Goal: Check status: Check status

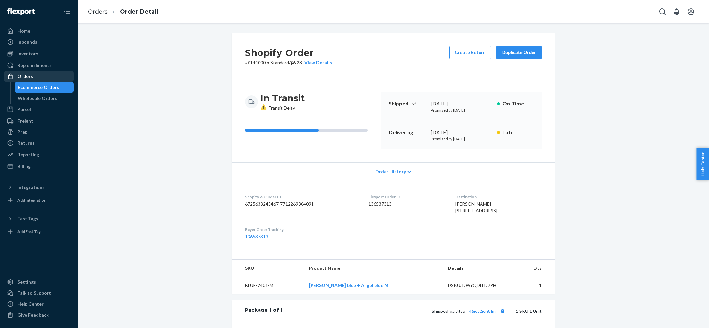
click at [26, 81] on link "Orders" at bounding box center [39, 76] width 70 height 10
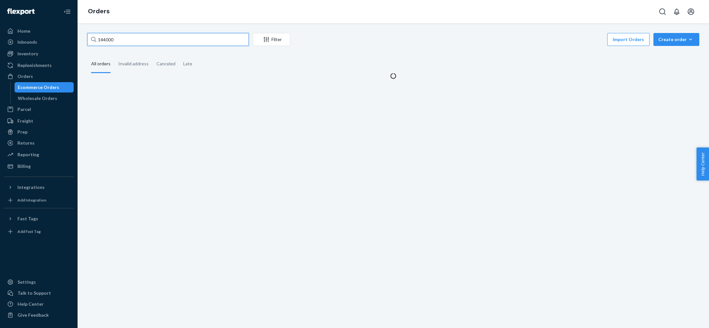
click at [139, 43] on input "144000" at bounding box center [168, 39] width 162 height 13
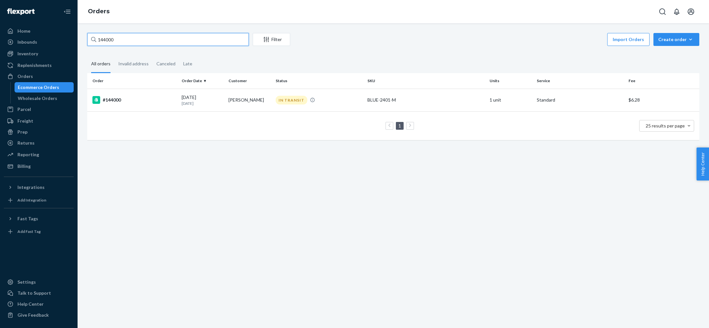
click at [214, 40] on input "144000" at bounding box center [168, 39] width 162 height 13
paste input "[PERSON_NAME]"
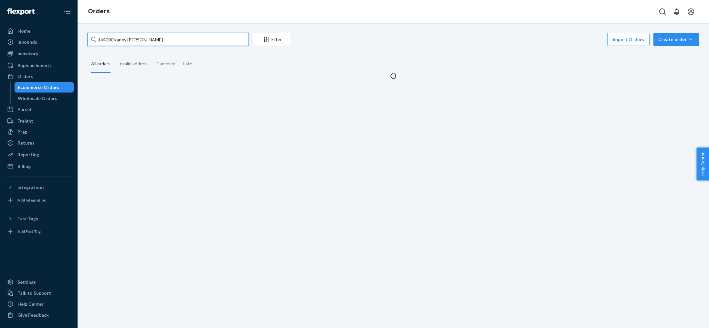
click at [214, 40] on input "144000Karley [PERSON_NAME]" at bounding box center [168, 39] width 162 height 13
paste input "text"
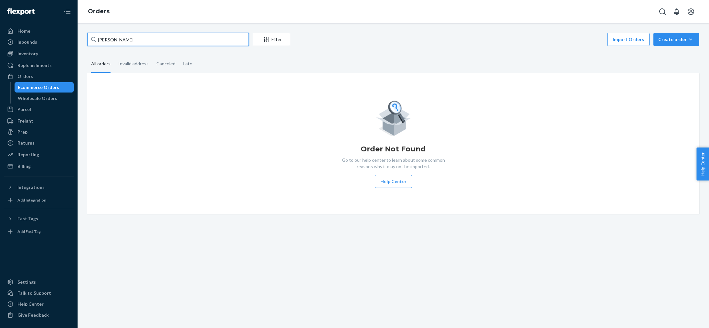
type input "[PERSON_NAME]"
